Goal: Task Accomplishment & Management: Use online tool/utility

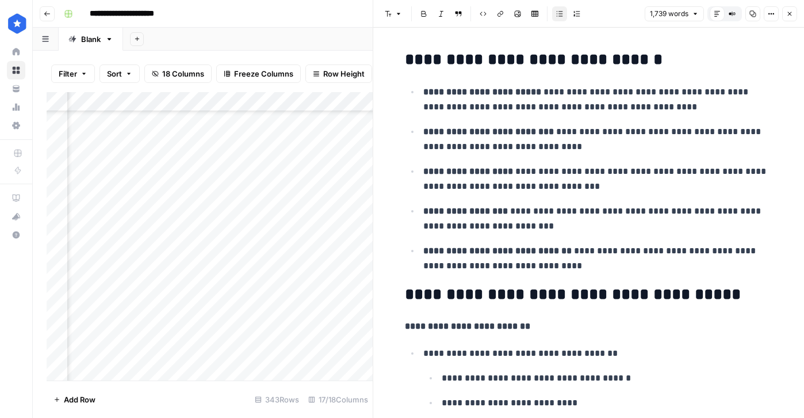
scroll to position [1118, 0]
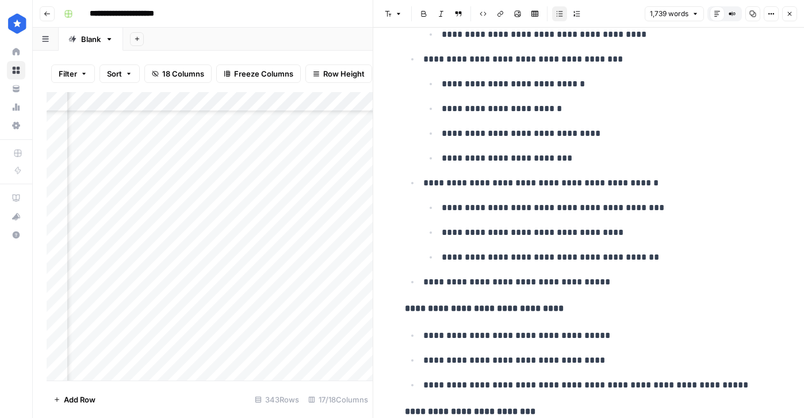
click at [793, 17] on button "Close" at bounding box center [789, 13] width 15 height 15
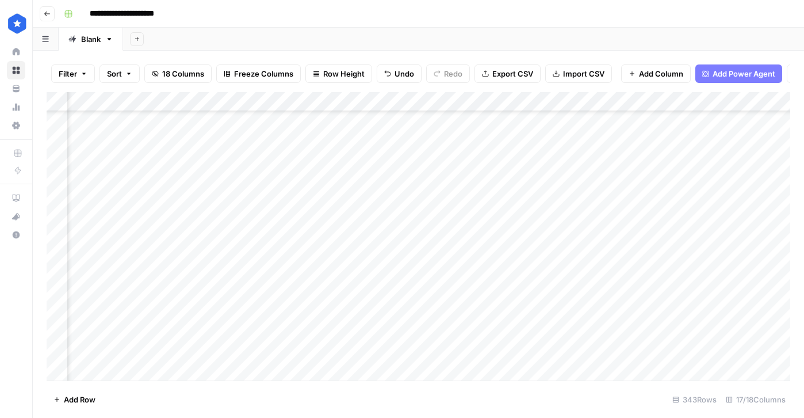
scroll to position [6208, 246]
click at [397, 281] on div "Add Column" at bounding box center [419, 236] width 744 height 288
click at [706, 273] on div "Add Column" at bounding box center [419, 236] width 744 height 288
click at [753, 276] on div "Add Column" at bounding box center [419, 236] width 744 height 288
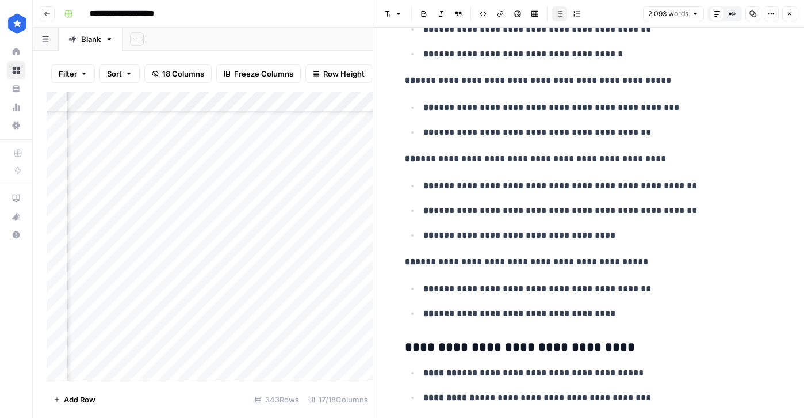
scroll to position [1448, 0]
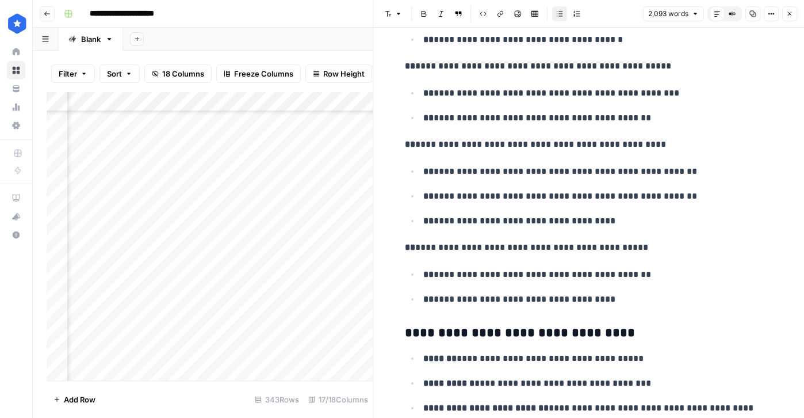
click at [790, 19] on button "Close" at bounding box center [789, 13] width 15 height 15
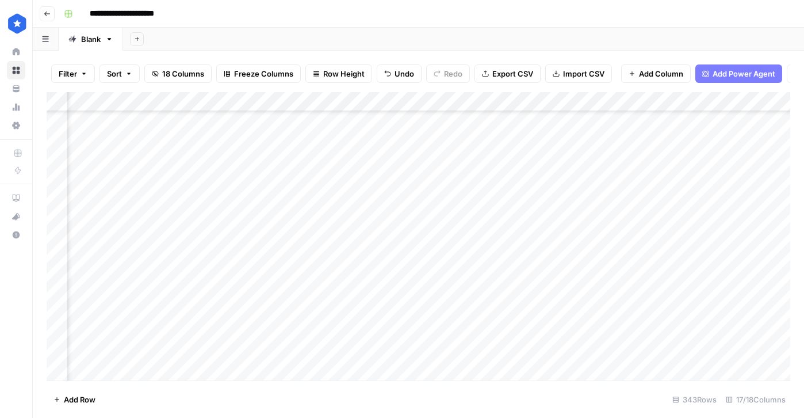
scroll to position [6391, 246]
click at [395, 279] on div "Add Column" at bounding box center [419, 236] width 744 height 288
click at [686, 277] on div "Add Column" at bounding box center [419, 236] width 744 height 288
click at [752, 281] on div "Add Column" at bounding box center [419, 236] width 744 height 288
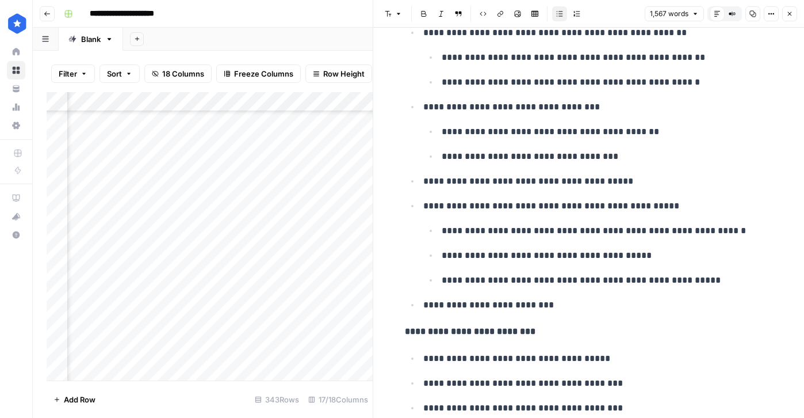
scroll to position [966, 0]
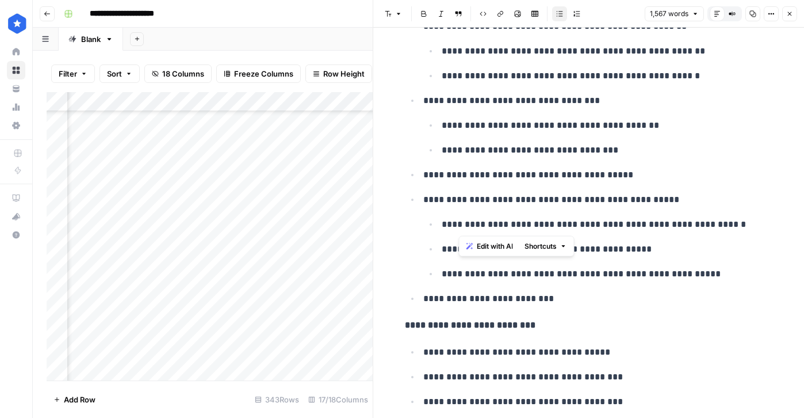
drag, startPoint x: 460, startPoint y: 223, endPoint x: 665, endPoint y: 221, distance: 205.3
click at [665, 221] on p "**********" at bounding box center [607, 224] width 331 height 15
drag, startPoint x: 647, startPoint y: 274, endPoint x: 461, endPoint y: 277, distance: 186.4
click at [461, 277] on p "**********" at bounding box center [607, 273] width 331 height 15
